Goal: Information Seeking & Learning: Learn about a topic

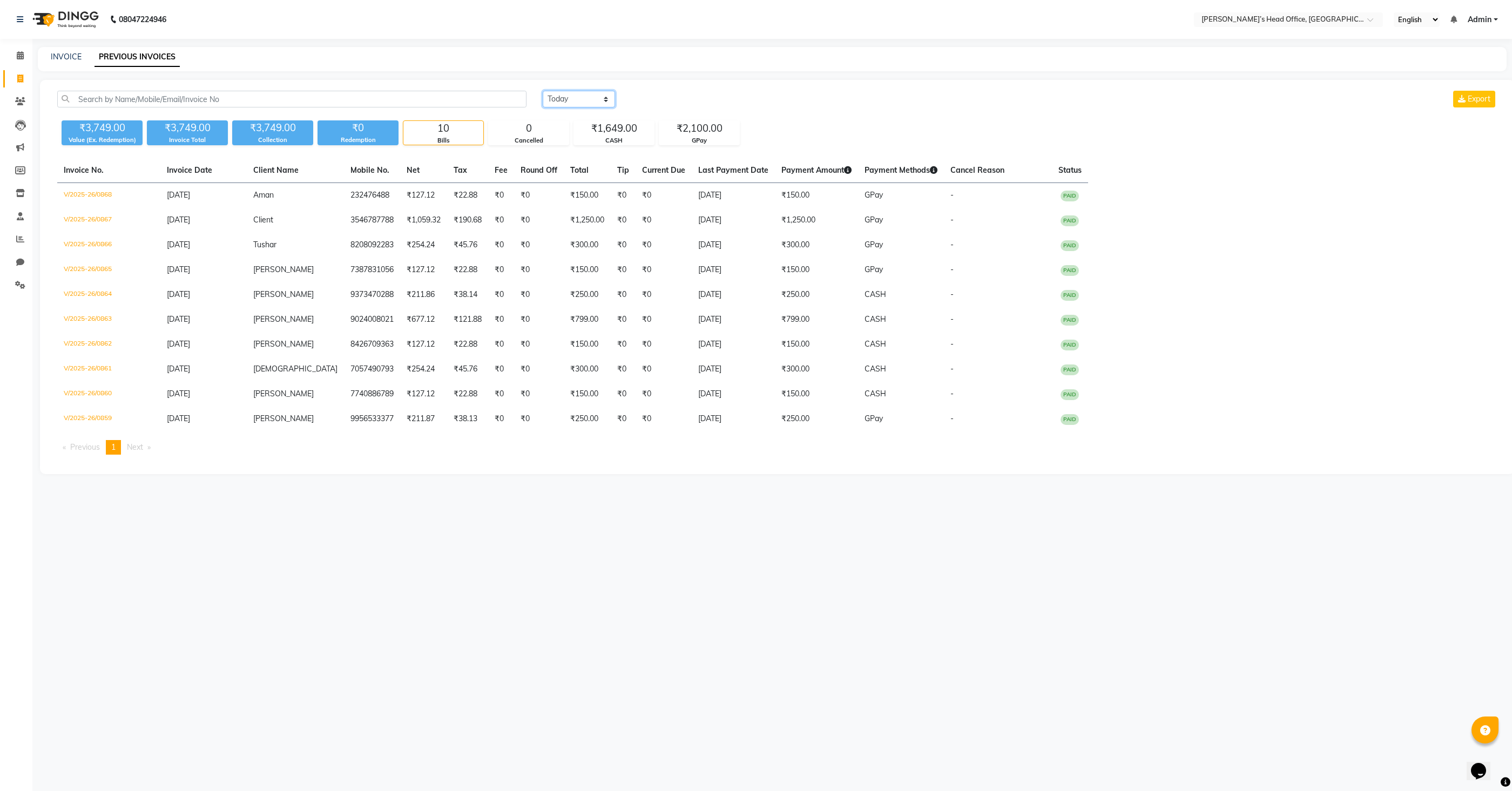
click at [590, 104] on select "[DATE] [DATE] Custom Range" at bounding box center [578, 99] width 72 height 16
select select "range"
click at [543, 91] on select "[DATE] [DATE] Custom Range" at bounding box center [578, 99] width 72 height 16
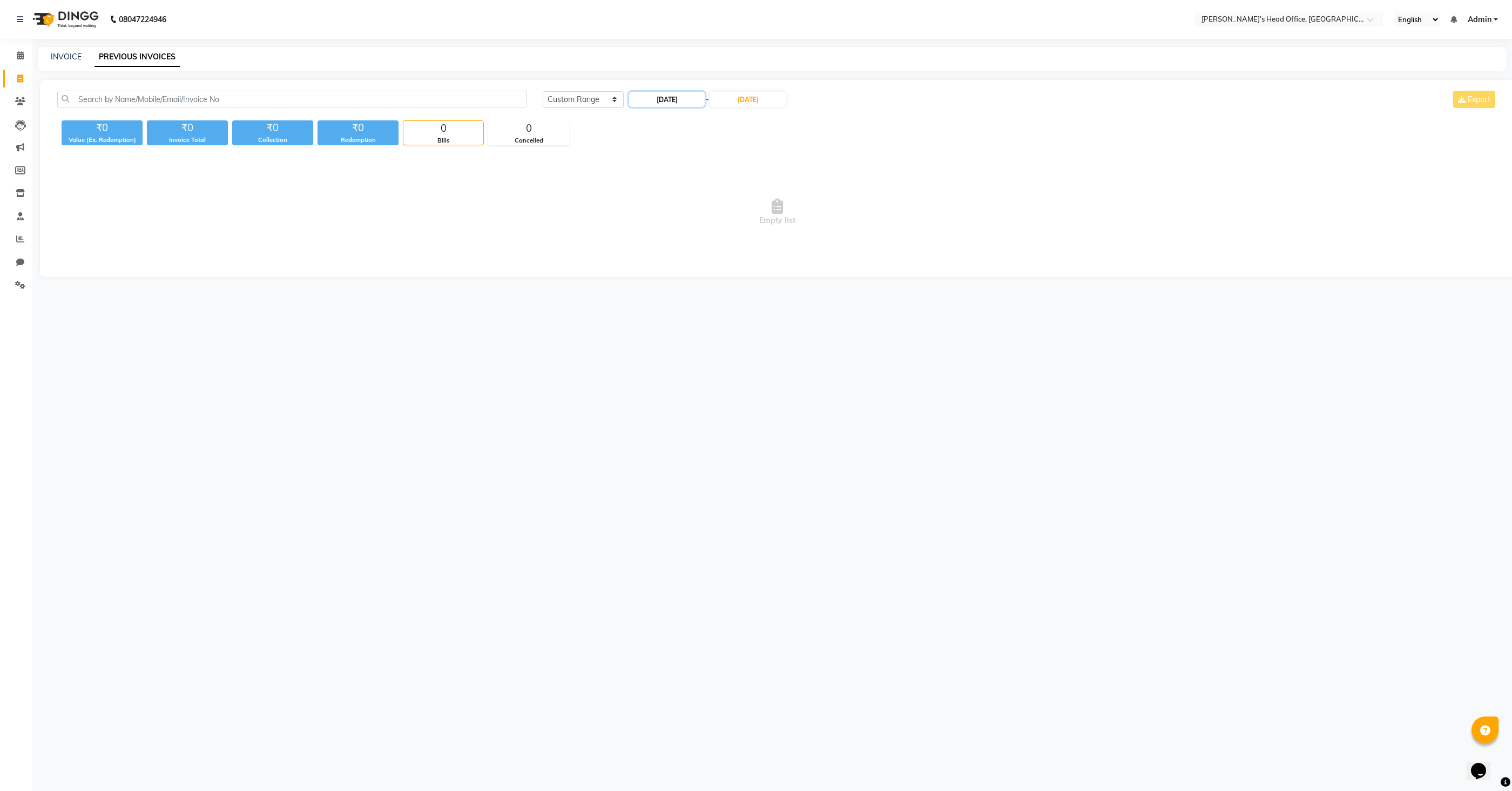
click at [672, 95] on input "[DATE]" at bounding box center [667, 99] width 75 height 15
select select "9"
select select "2025"
click at [662, 150] on div "2" at bounding box center [657, 154] width 17 height 17
type input "[DATE]"
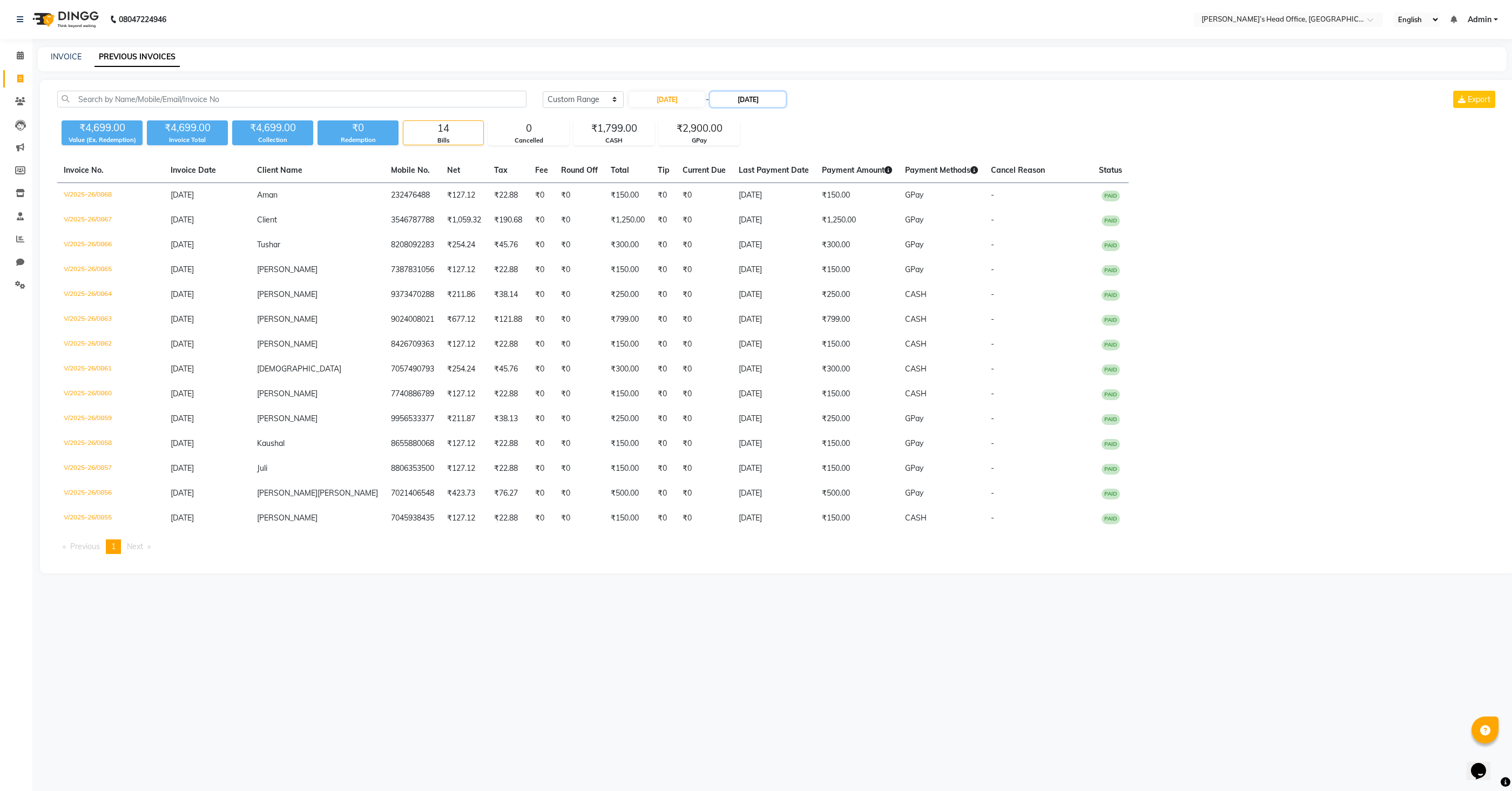
click at [759, 101] on input "[DATE]" at bounding box center [748, 99] width 75 height 15
click at [740, 154] on div "2" at bounding box center [740, 154] width 17 height 17
type input "[DATE]"
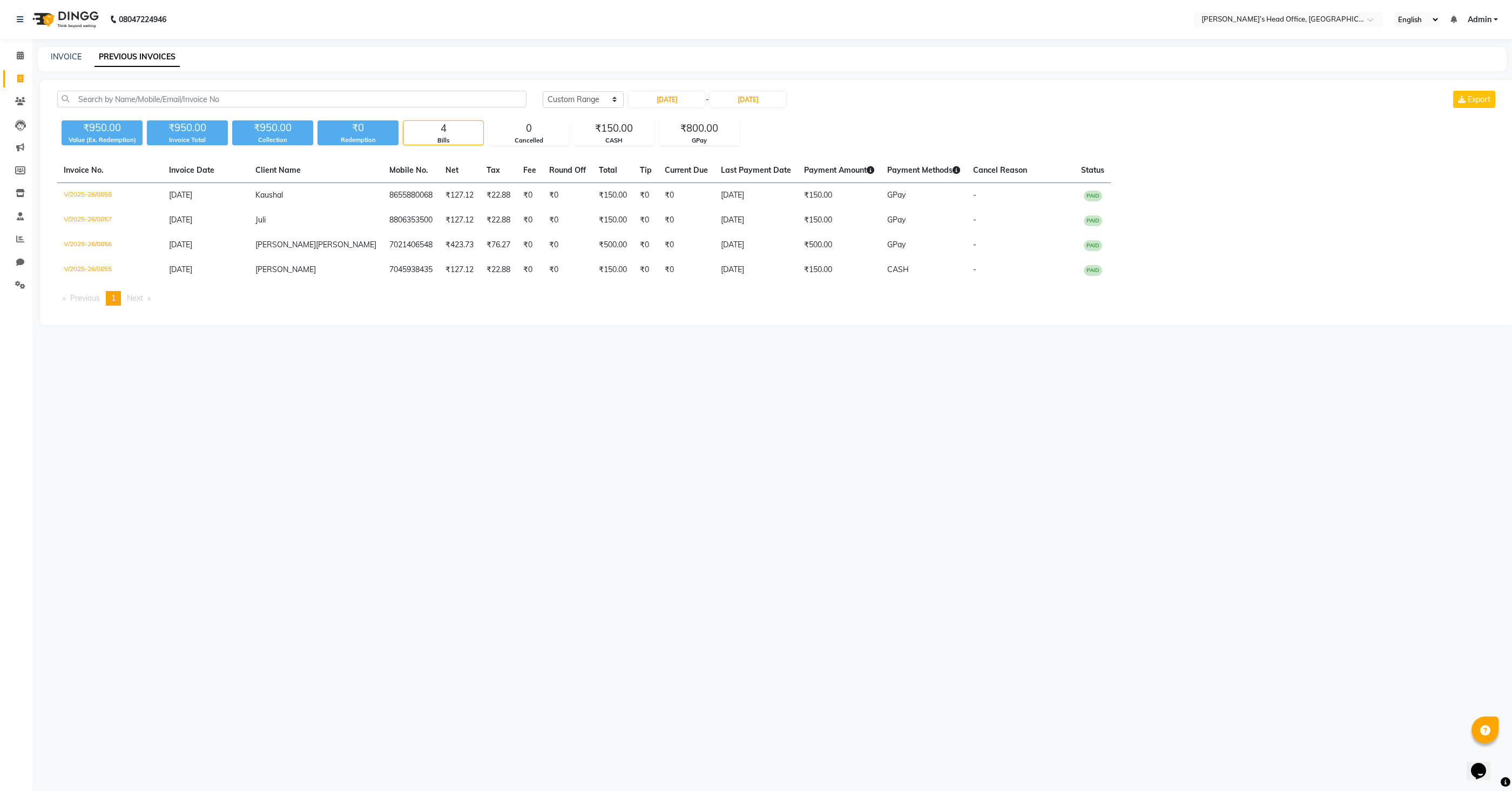
click at [884, 117] on div "₹950.00 Value (Ex. Redemption) ₹950.00 Invoice Total ₹950.00 Collection ₹0 Rede…" at bounding box center [777, 130] width 1440 height 29
click at [19, 57] on icon at bounding box center [20, 56] width 7 height 8
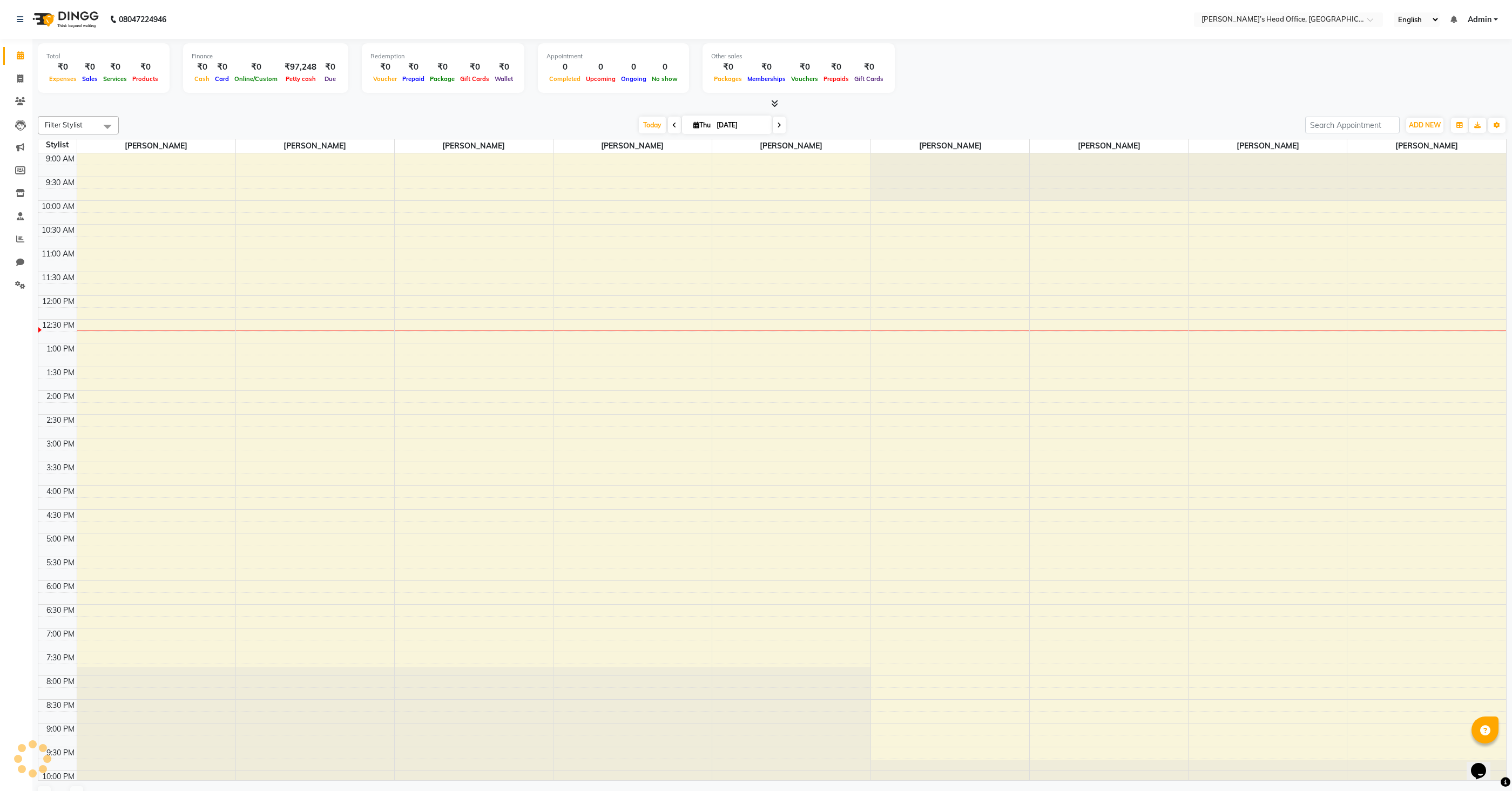
scroll to position [47, 0]
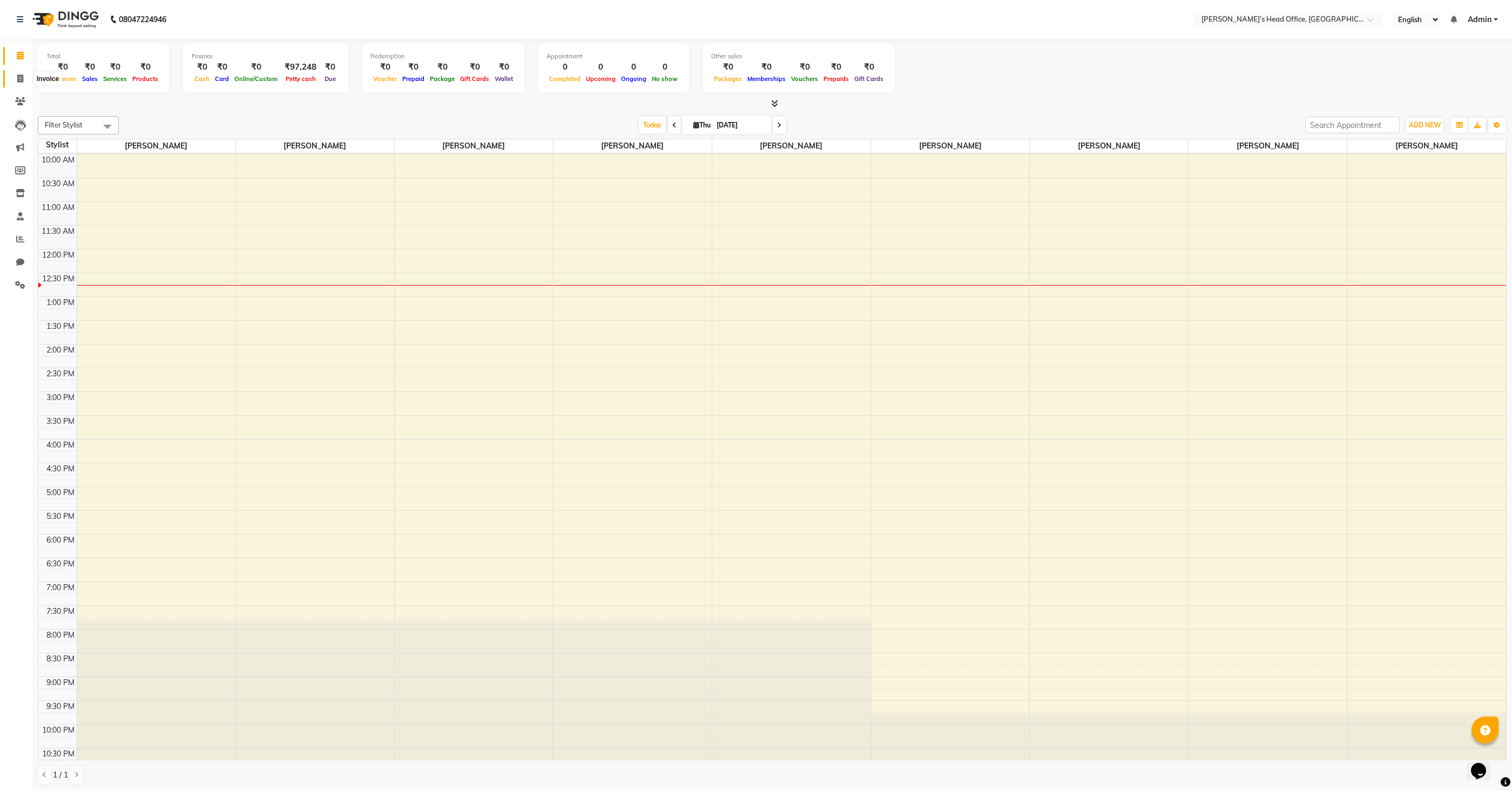
click at [21, 78] on icon at bounding box center [20, 79] width 6 height 8
select select "service"
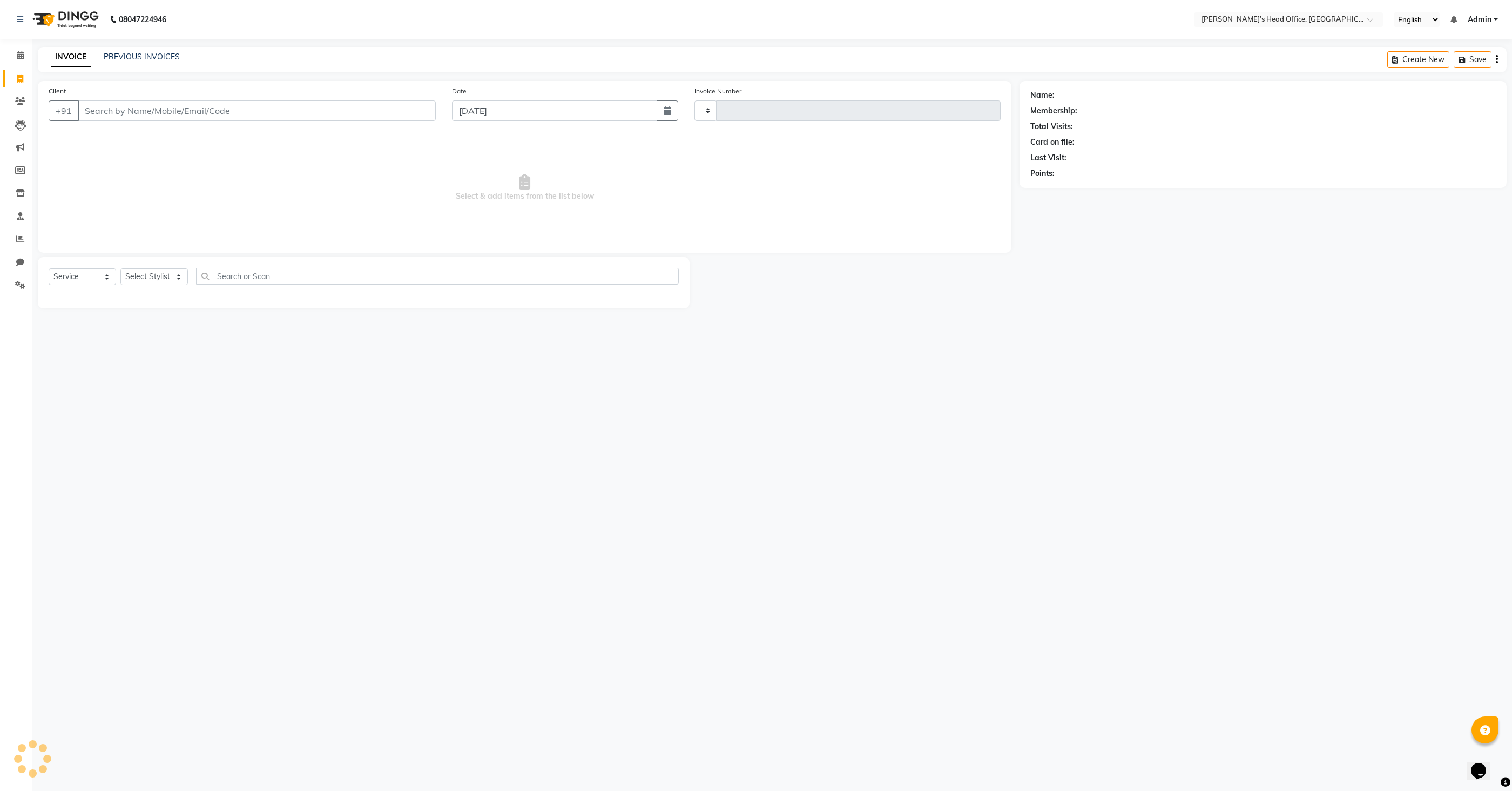
type input "0869"
select select "7682"
click at [23, 217] on span at bounding box center [21, 217] width 19 height 12
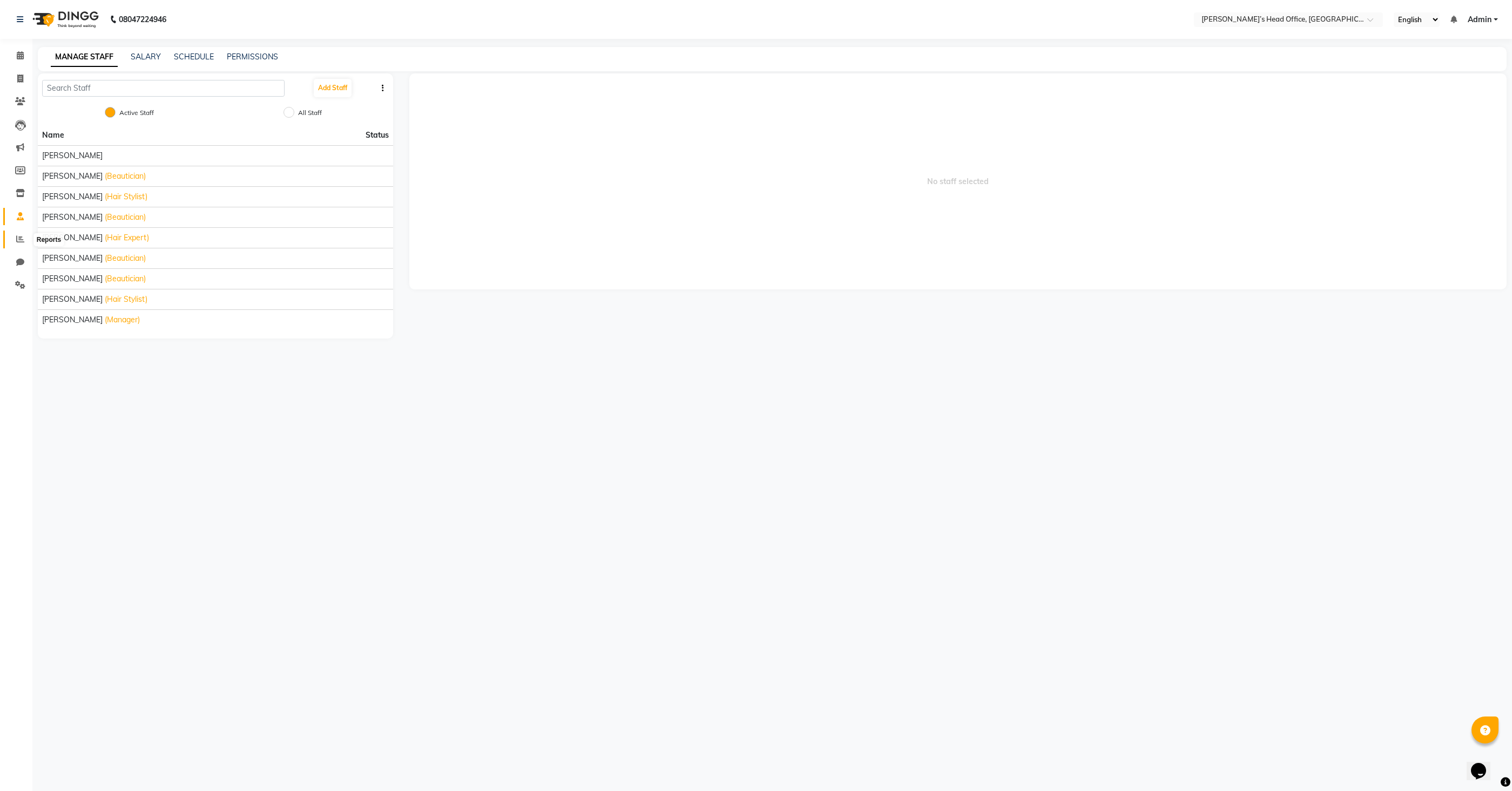
click at [21, 241] on icon at bounding box center [21, 239] width 8 height 8
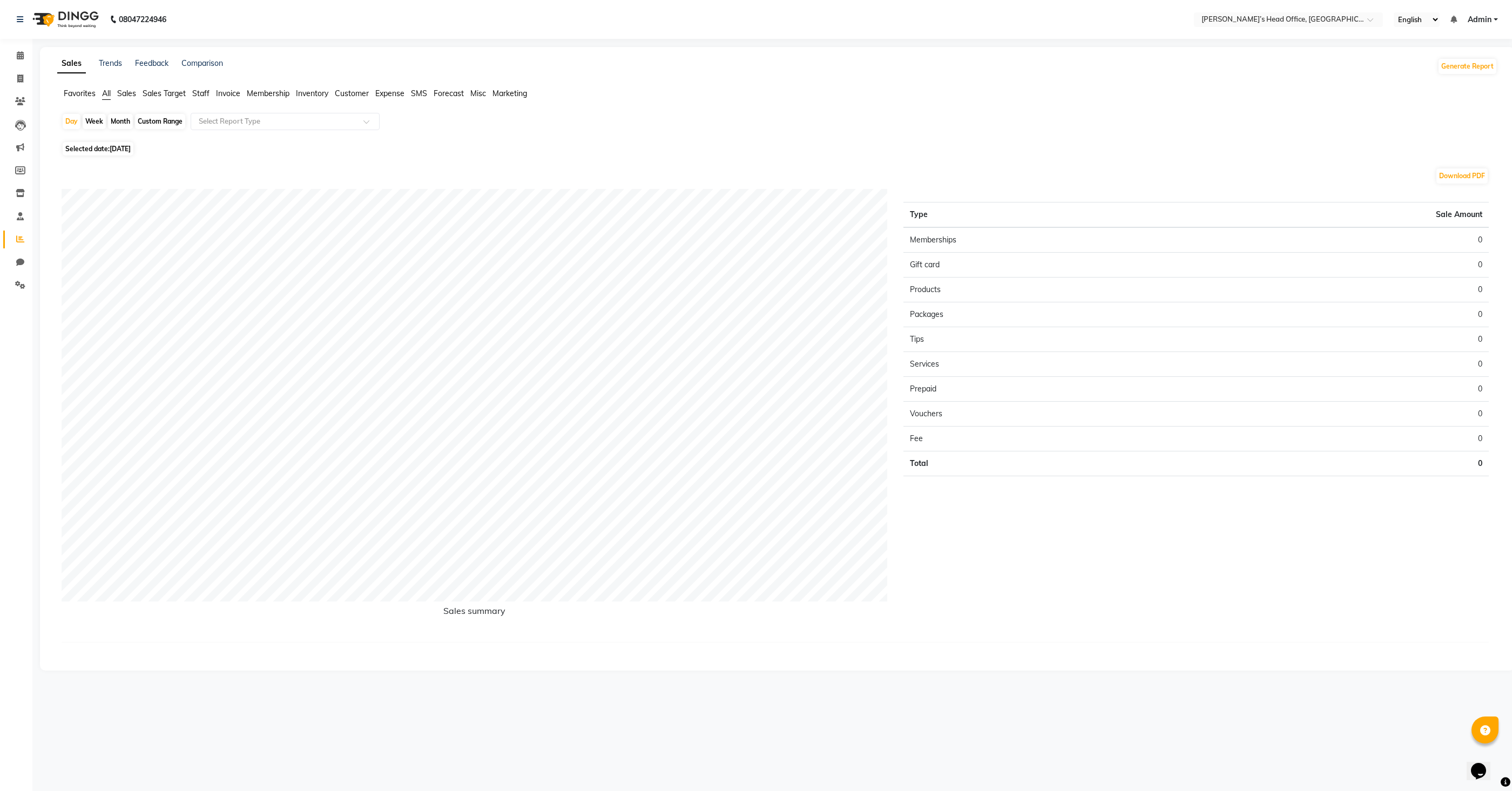
click at [171, 119] on div "Custom Range" at bounding box center [160, 121] width 50 height 15
select select "9"
select select "2025"
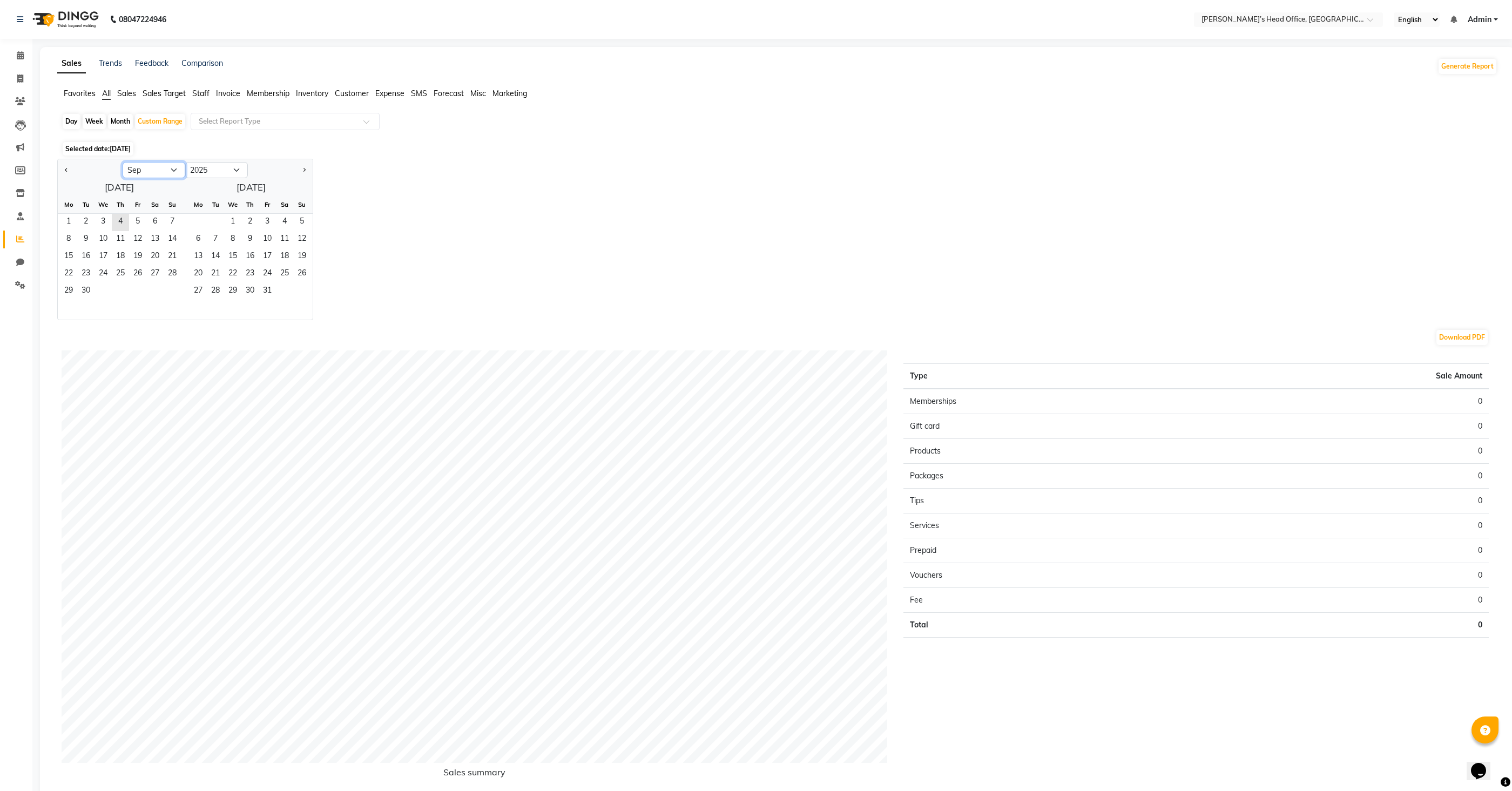
click at [174, 169] on select "Jan Feb Mar Apr May Jun [DATE] Aug Sep Oct Nov Dec" at bounding box center [154, 170] width 62 height 16
select select "8"
click at [123, 162] on select "Jan Feb Mar Apr May Jun [DATE] Aug Sep Oct Nov Dec" at bounding box center [154, 170] width 62 height 16
click at [136, 220] on span "1" at bounding box center [137, 222] width 17 height 17
click at [174, 289] on span "31" at bounding box center [172, 287] width 17 height 17
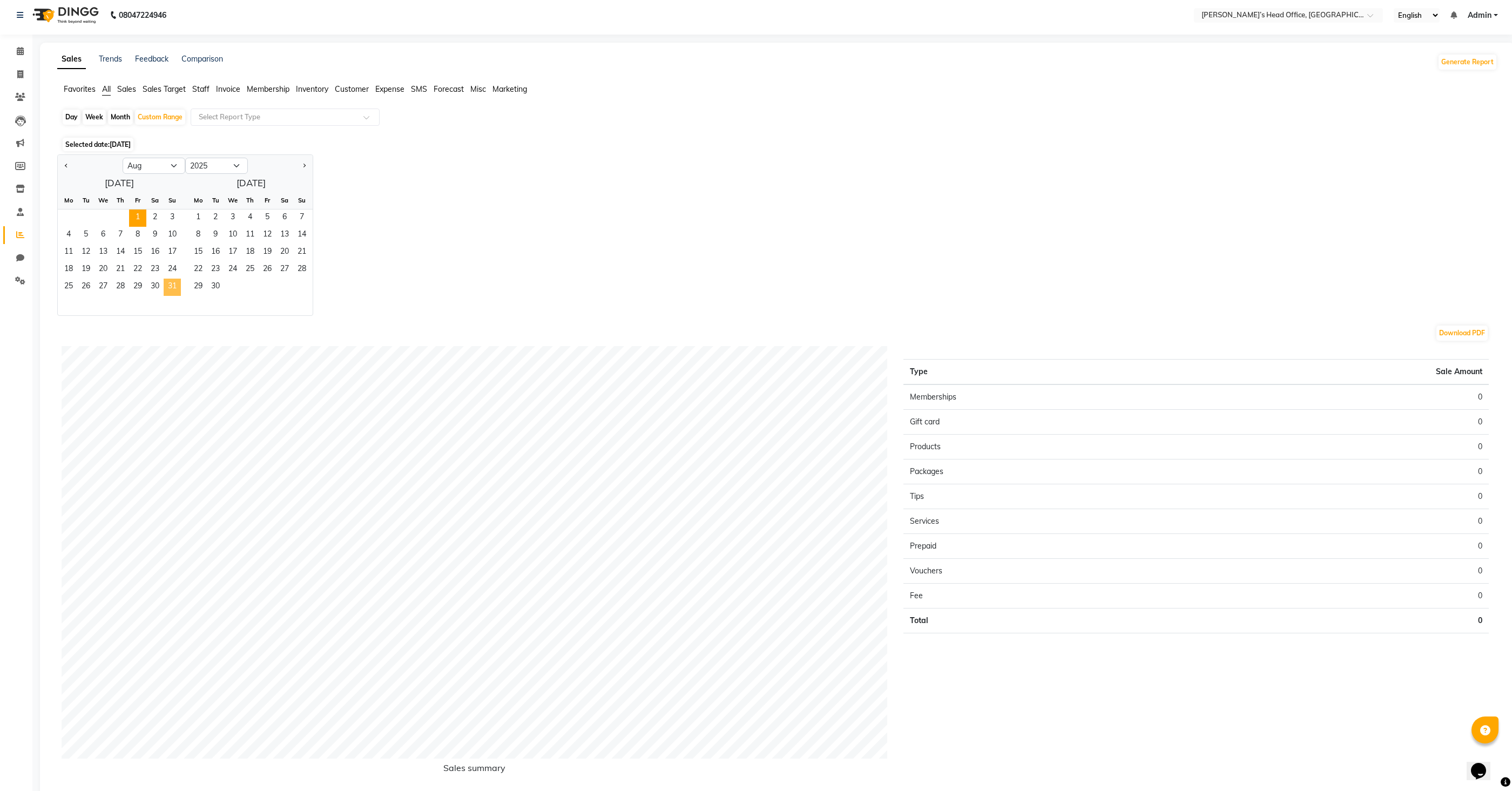
scroll to position [1, 0]
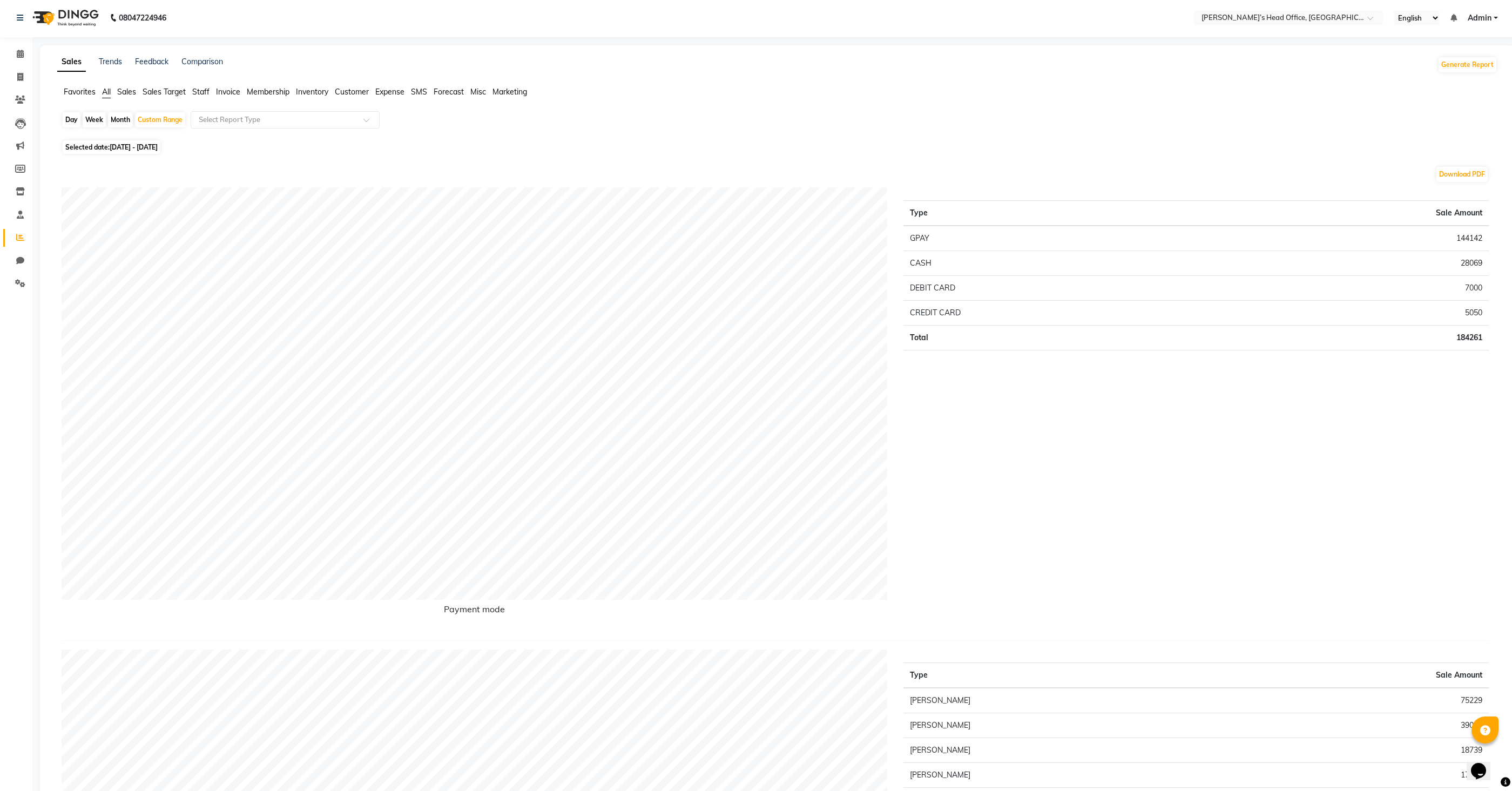
click at [205, 93] on span "Staff" at bounding box center [200, 92] width 17 height 10
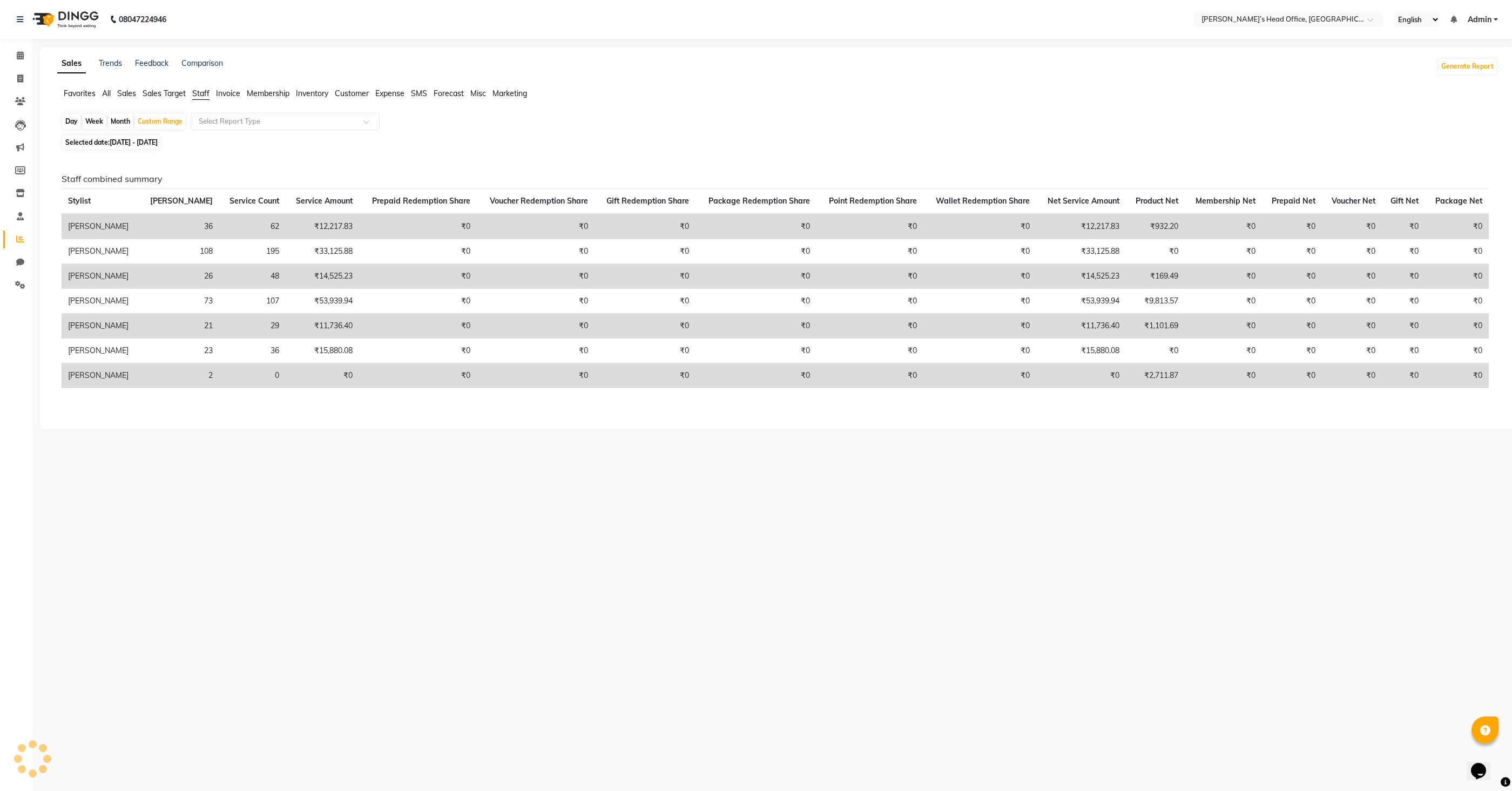
scroll to position [0, 0]
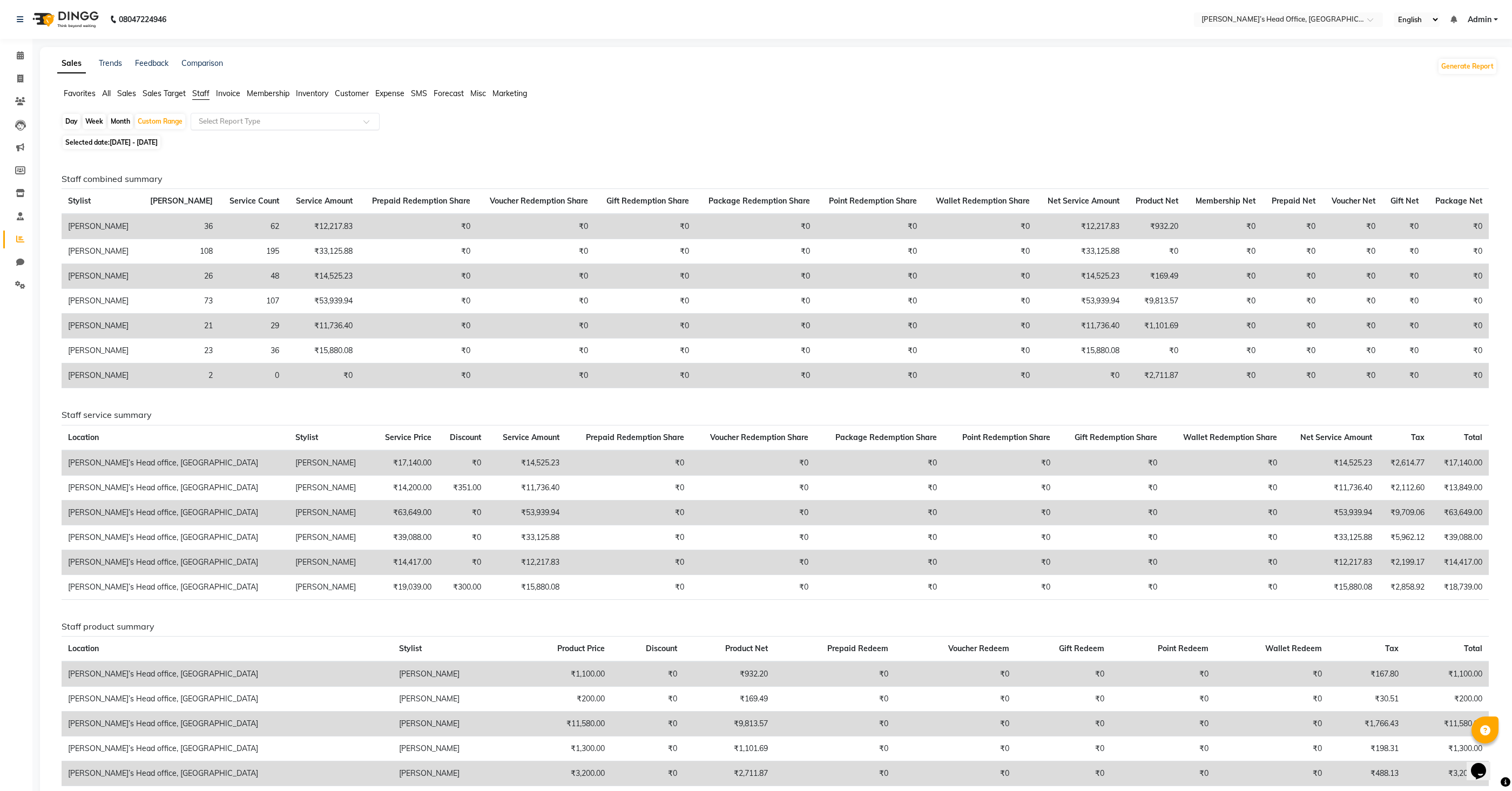
click at [272, 123] on input "text" at bounding box center [274, 121] width 156 height 11
click at [262, 165] on div "Staff by service" at bounding box center [285, 162] width 188 height 21
select select "full_report"
select select "csv"
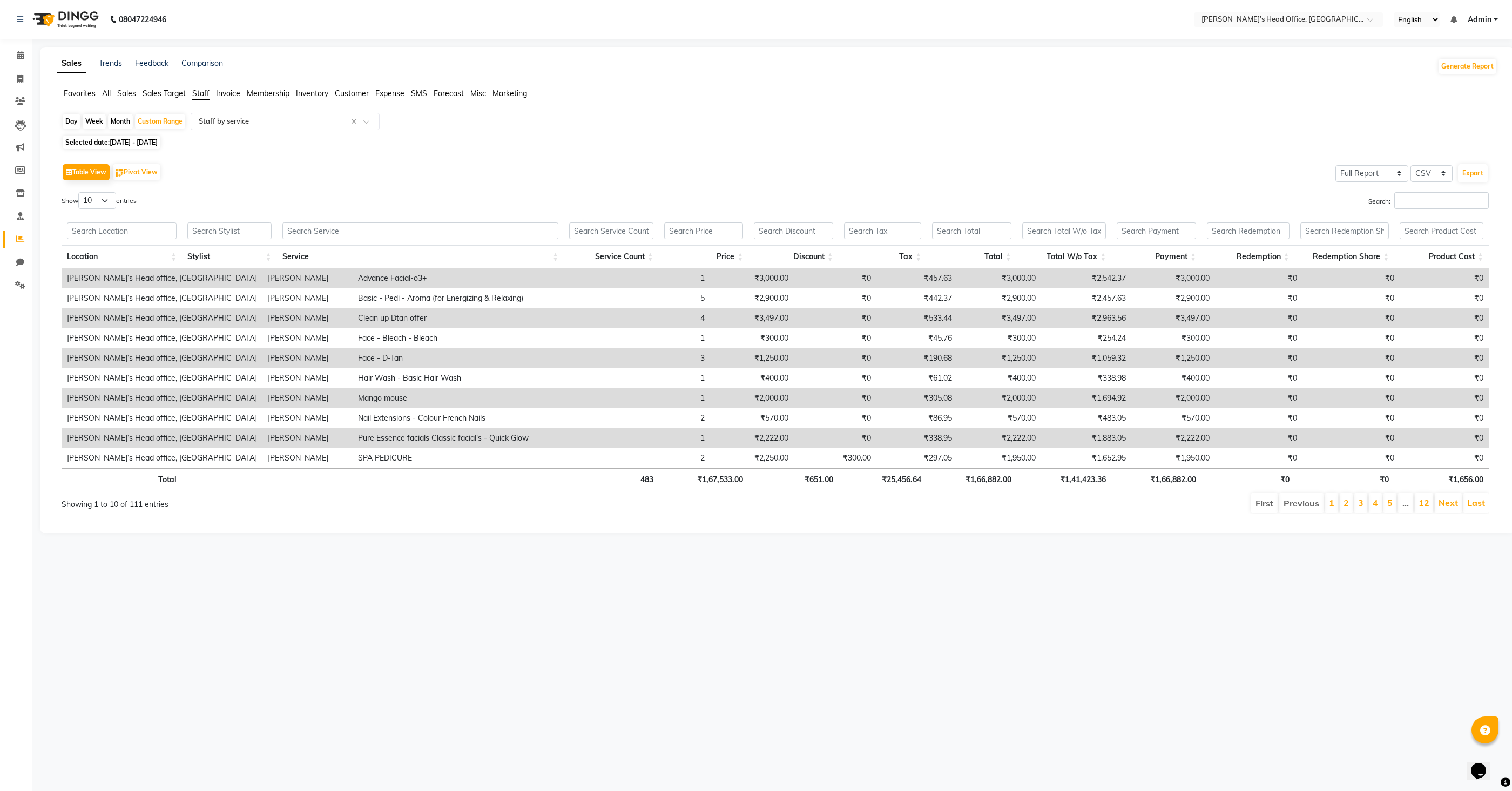
click at [613, 140] on div "Selected date: [DATE] - [DATE]" at bounding box center [779, 142] width 1436 height 12
click at [265, 120] on input "text" at bounding box center [274, 121] width 156 height 11
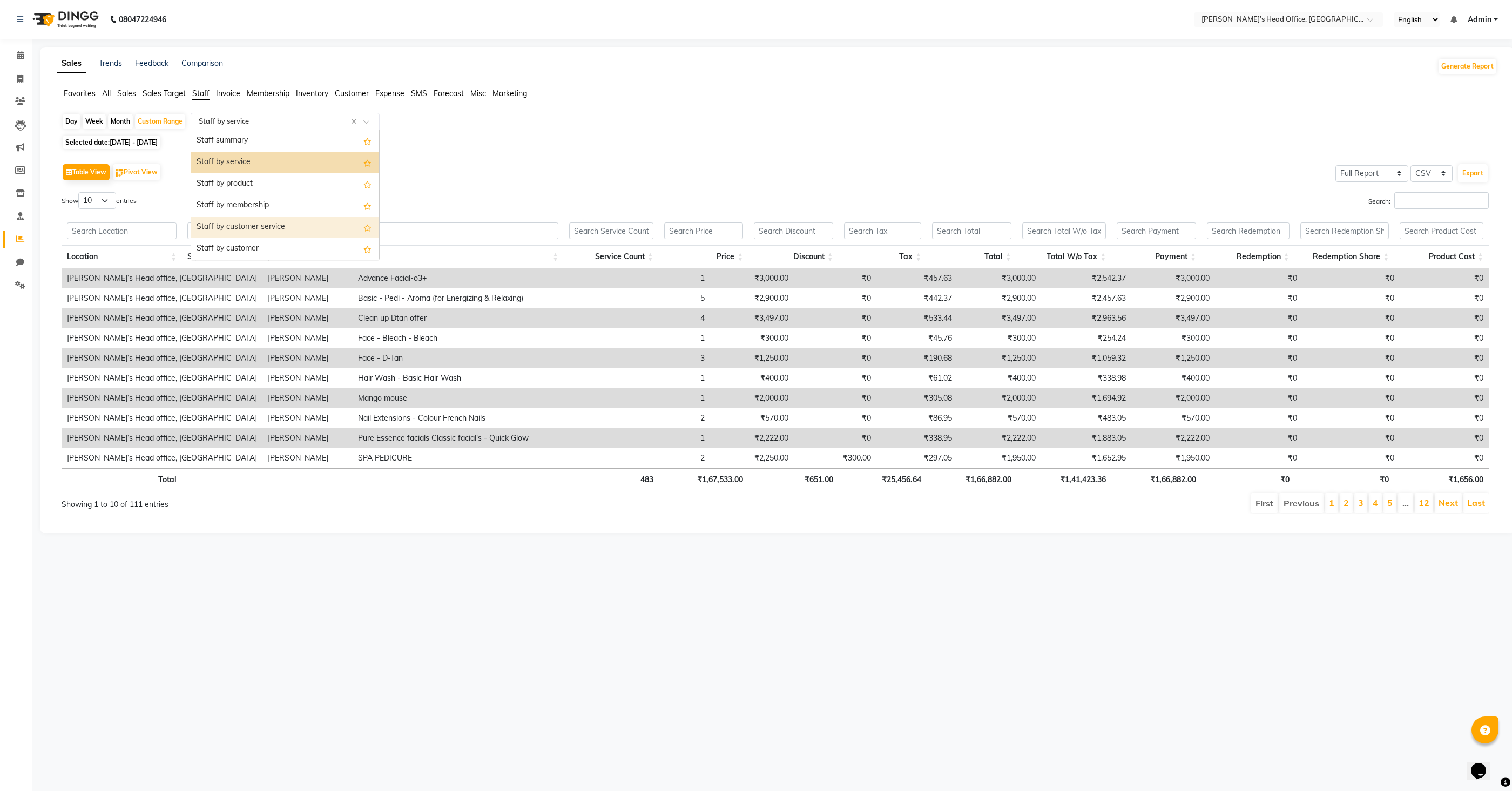
click at [260, 223] on div "Staff by customer service" at bounding box center [285, 227] width 188 height 21
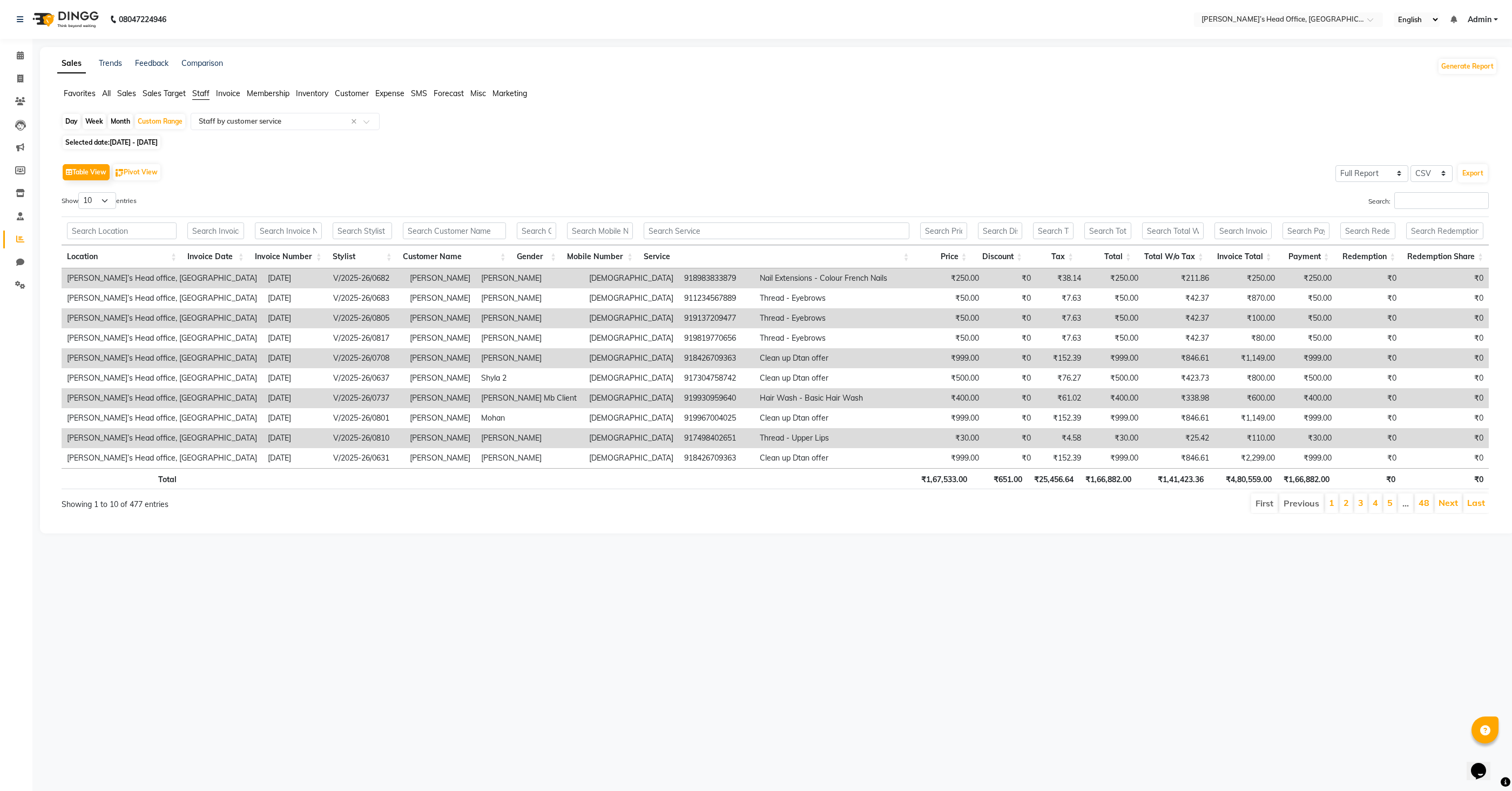
drag, startPoint x: 290, startPoint y: 174, endPoint x: 281, endPoint y: 169, distance: 10.3
click at [287, 174] on div "Table View Pivot View Select Full Report Filtered Report Select CSV PDF Export" at bounding box center [775, 172] width 1427 height 23
click at [108, 96] on span "All" at bounding box center [106, 93] width 9 height 10
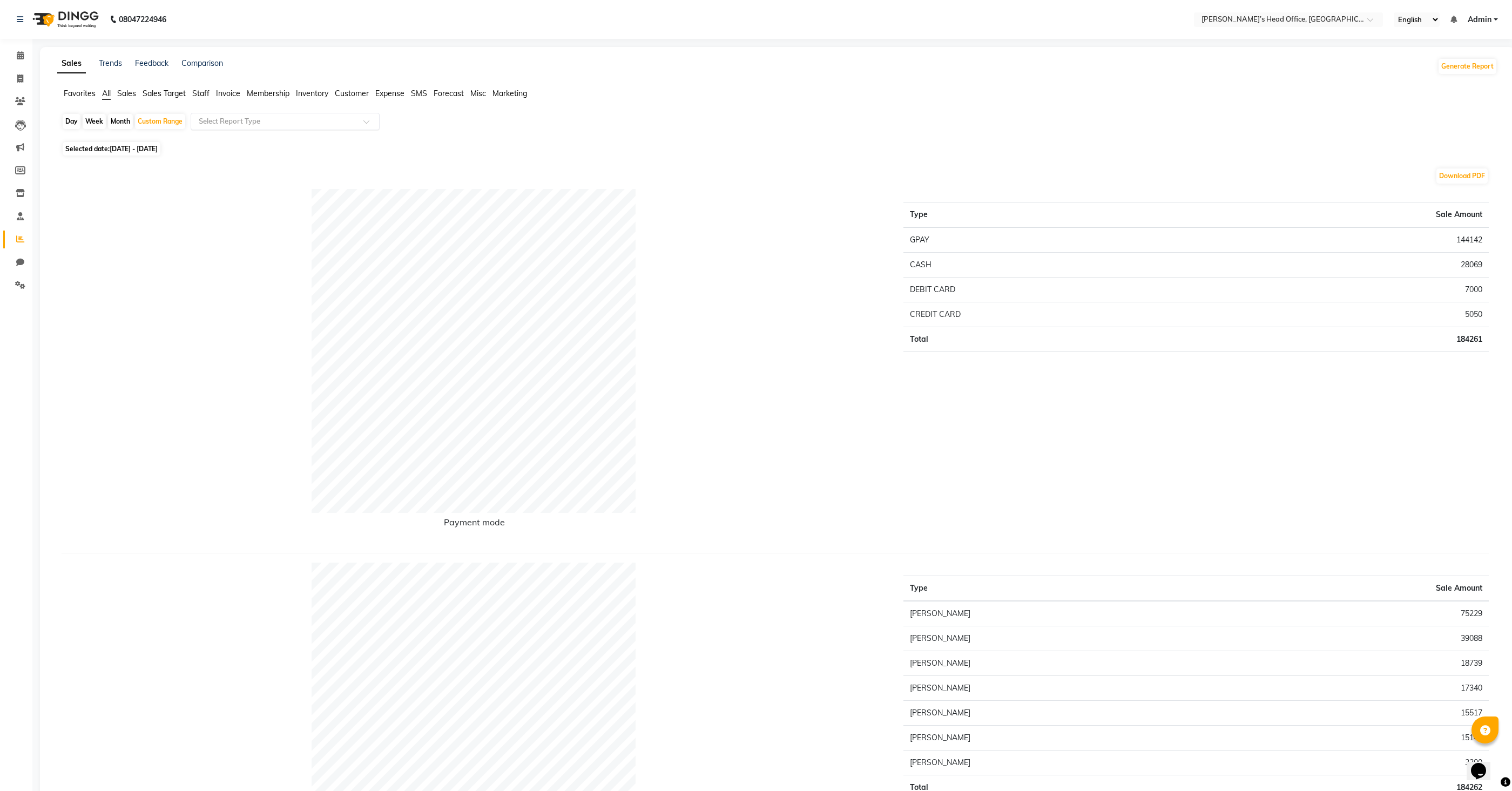
click at [251, 121] on input "text" at bounding box center [274, 121] width 156 height 11
click at [238, 202] on div "Service sales" at bounding box center [285, 205] width 188 height 21
select select "full_report"
select select "csv"
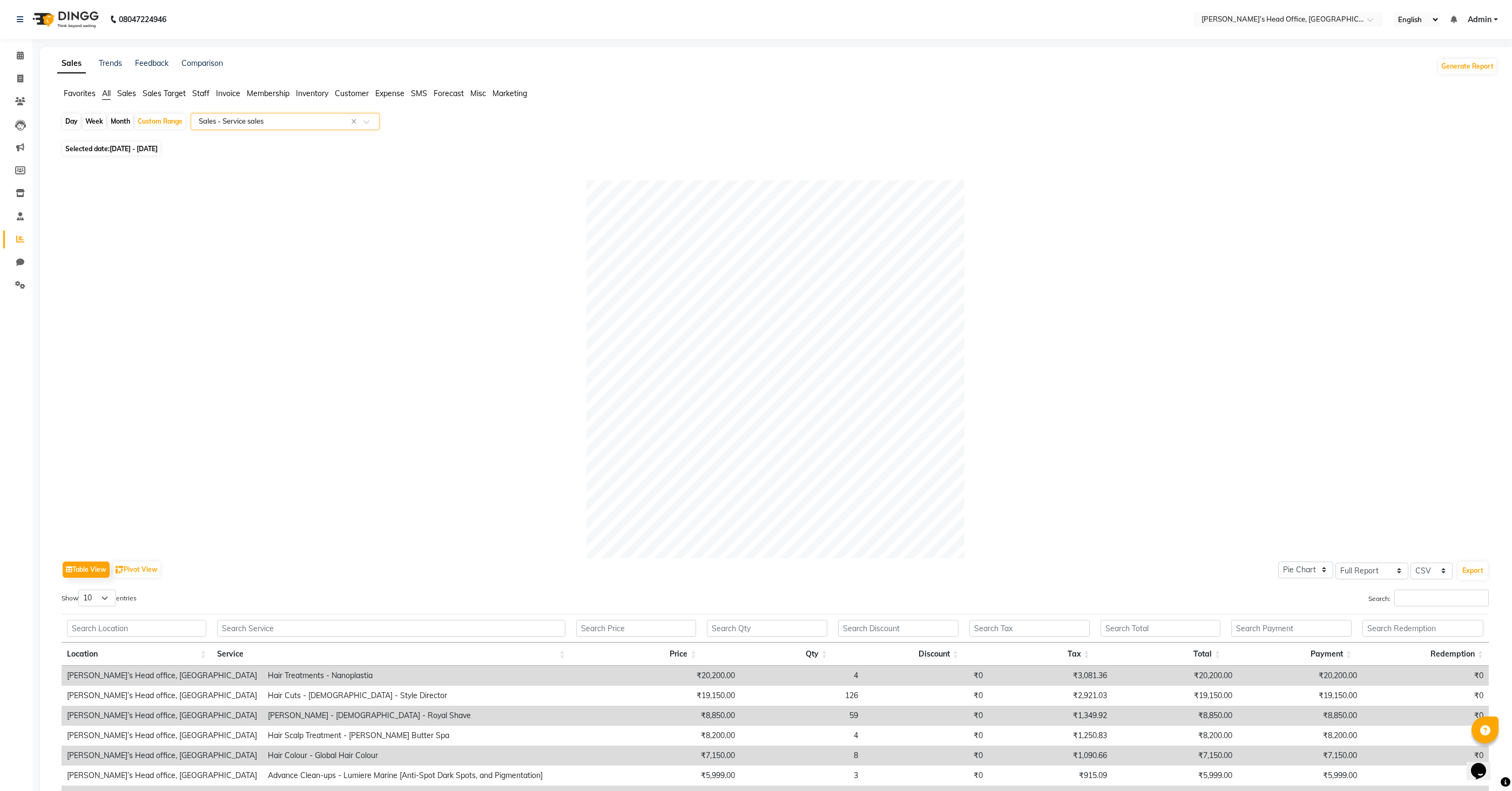
click at [133, 93] on span "Sales" at bounding box center [127, 93] width 19 height 10
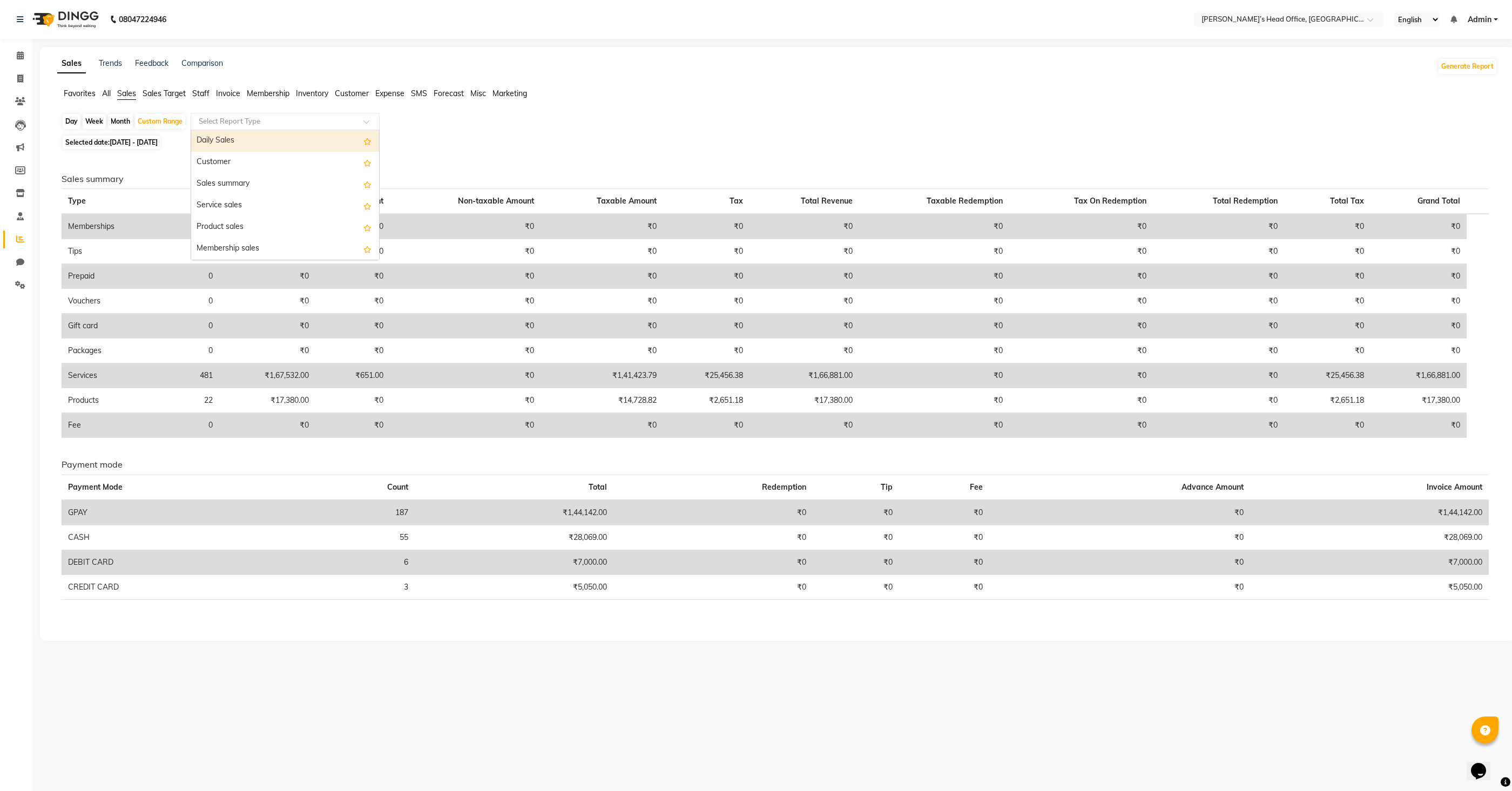
click at [252, 121] on input "text" at bounding box center [274, 121] width 156 height 11
click at [239, 189] on div "Sales summary" at bounding box center [285, 184] width 188 height 21
select select "full_report"
select select "csv"
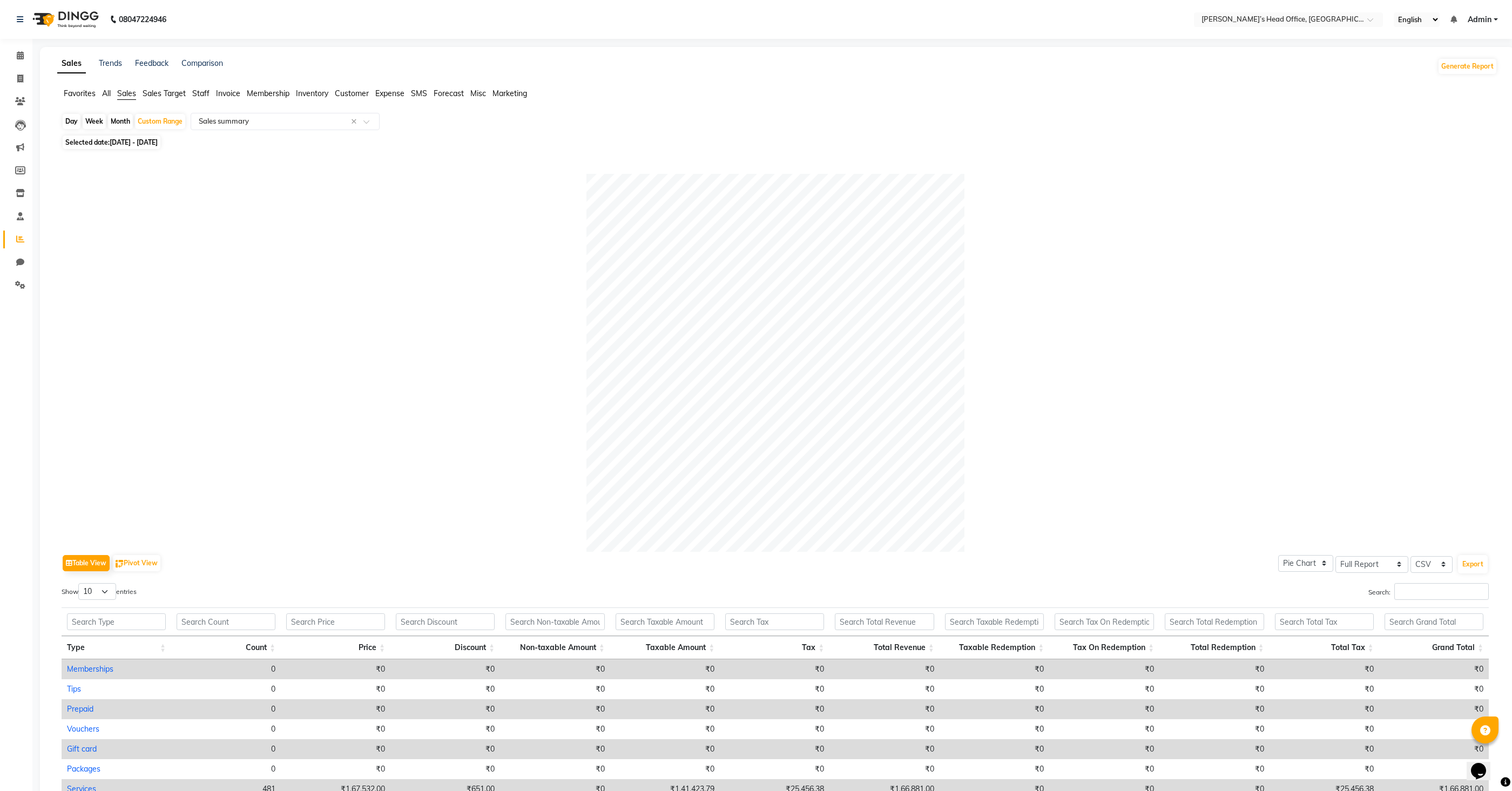
click at [132, 95] on span "Sales" at bounding box center [127, 93] width 19 height 10
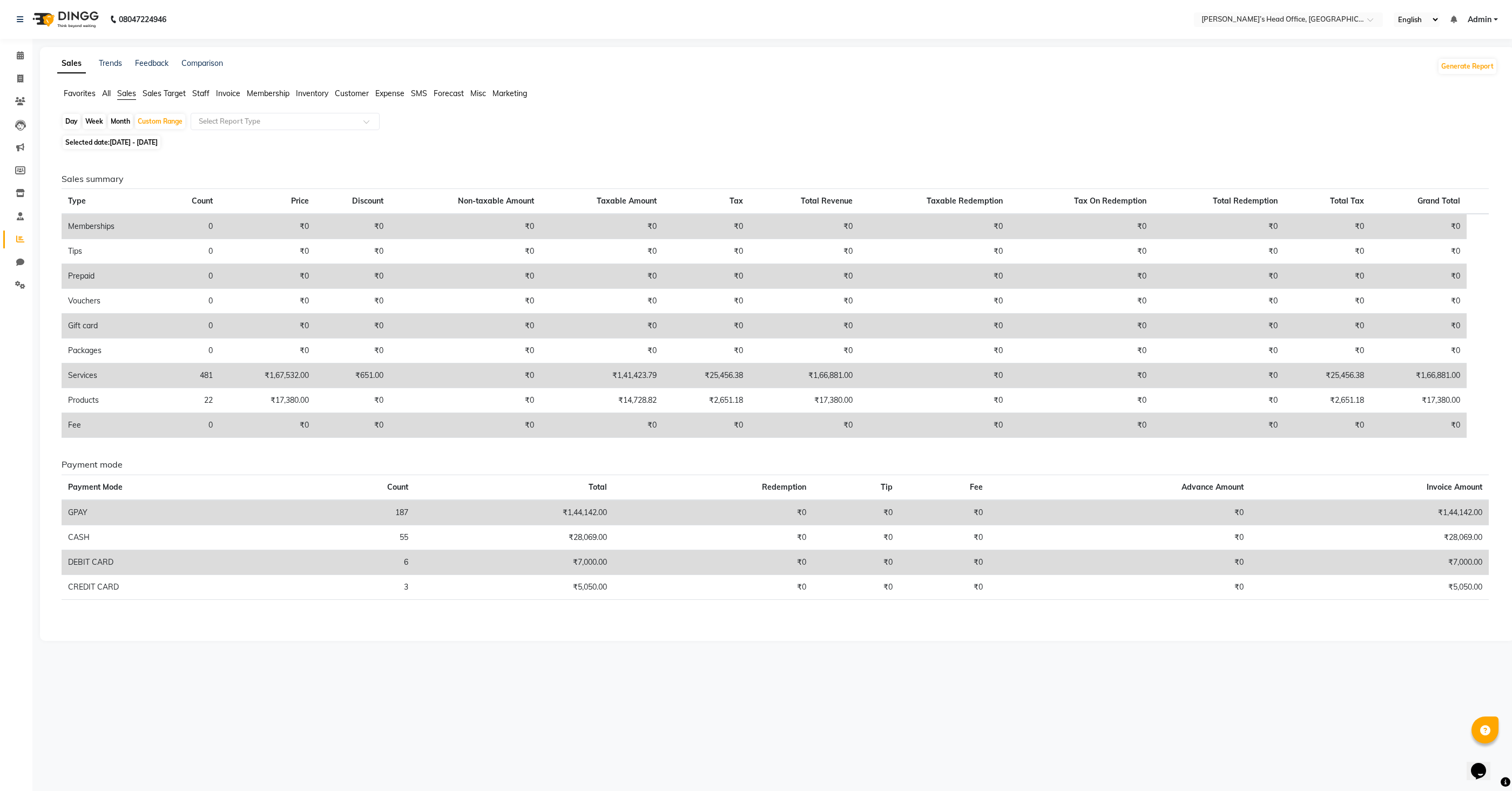
click at [227, 93] on span "Invoice" at bounding box center [228, 93] width 24 height 10
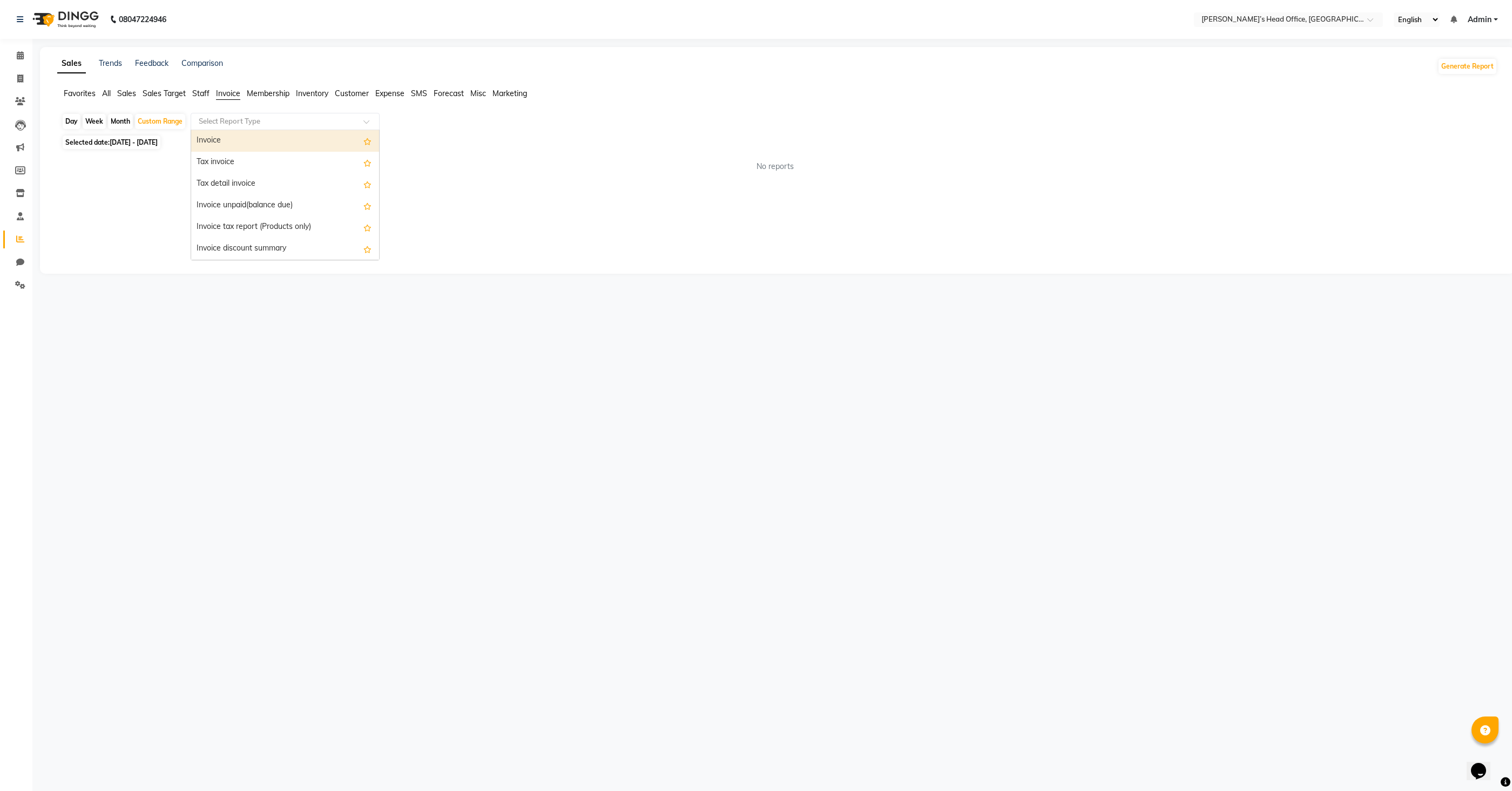
click at [250, 121] on input "text" at bounding box center [274, 121] width 156 height 11
click at [159, 95] on span "Sales Target" at bounding box center [164, 93] width 43 height 10
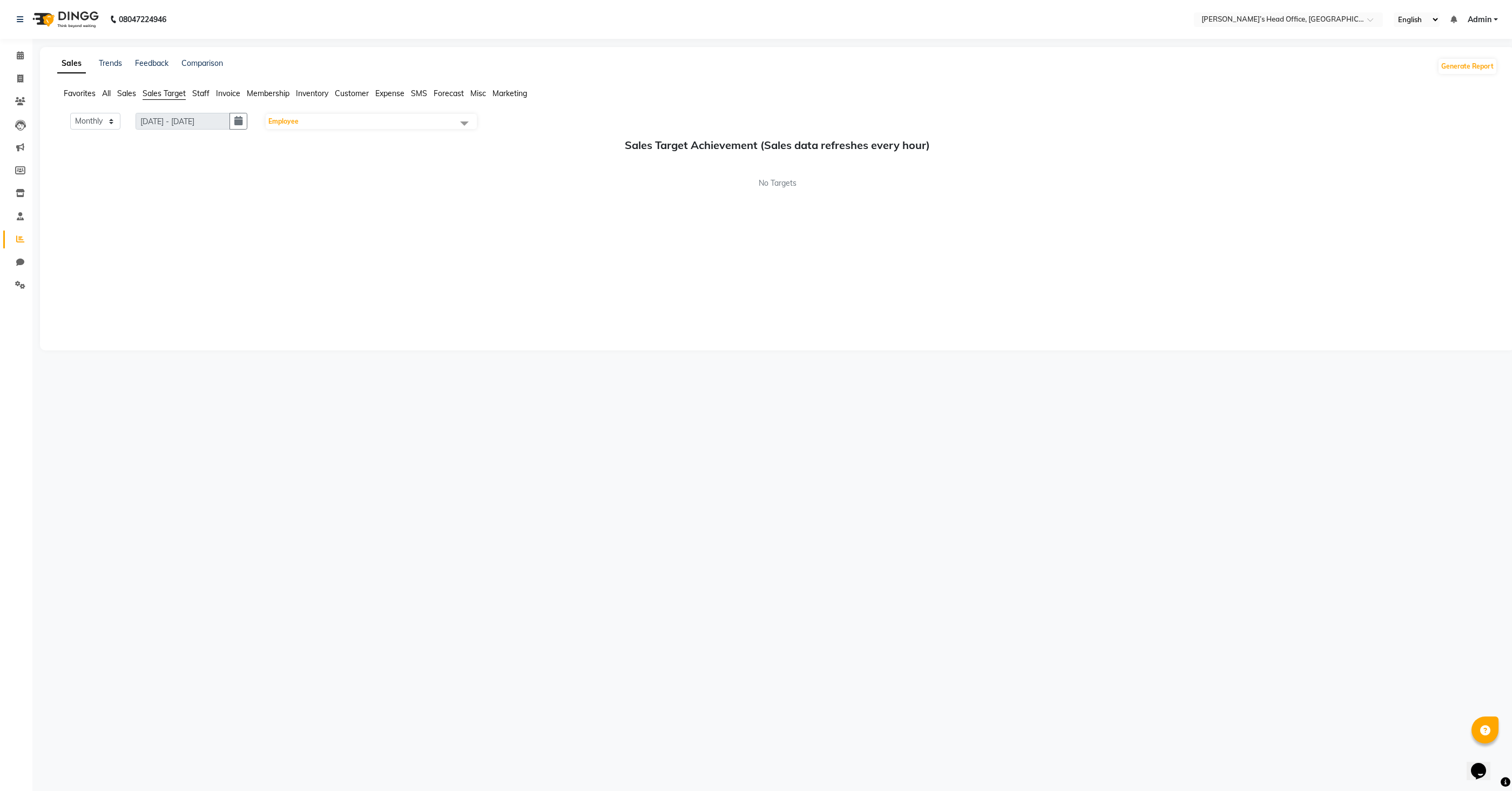
click at [214, 93] on ul "Favorites All Sales Sales Target Staff Invoice Membership Inventory Customer Ex…" at bounding box center [777, 93] width 1440 height 12
click at [198, 95] on span "Staff" at bounding box center [200, 93] width 17 height 10
